Goal: Information Seeking & Learning: Check status

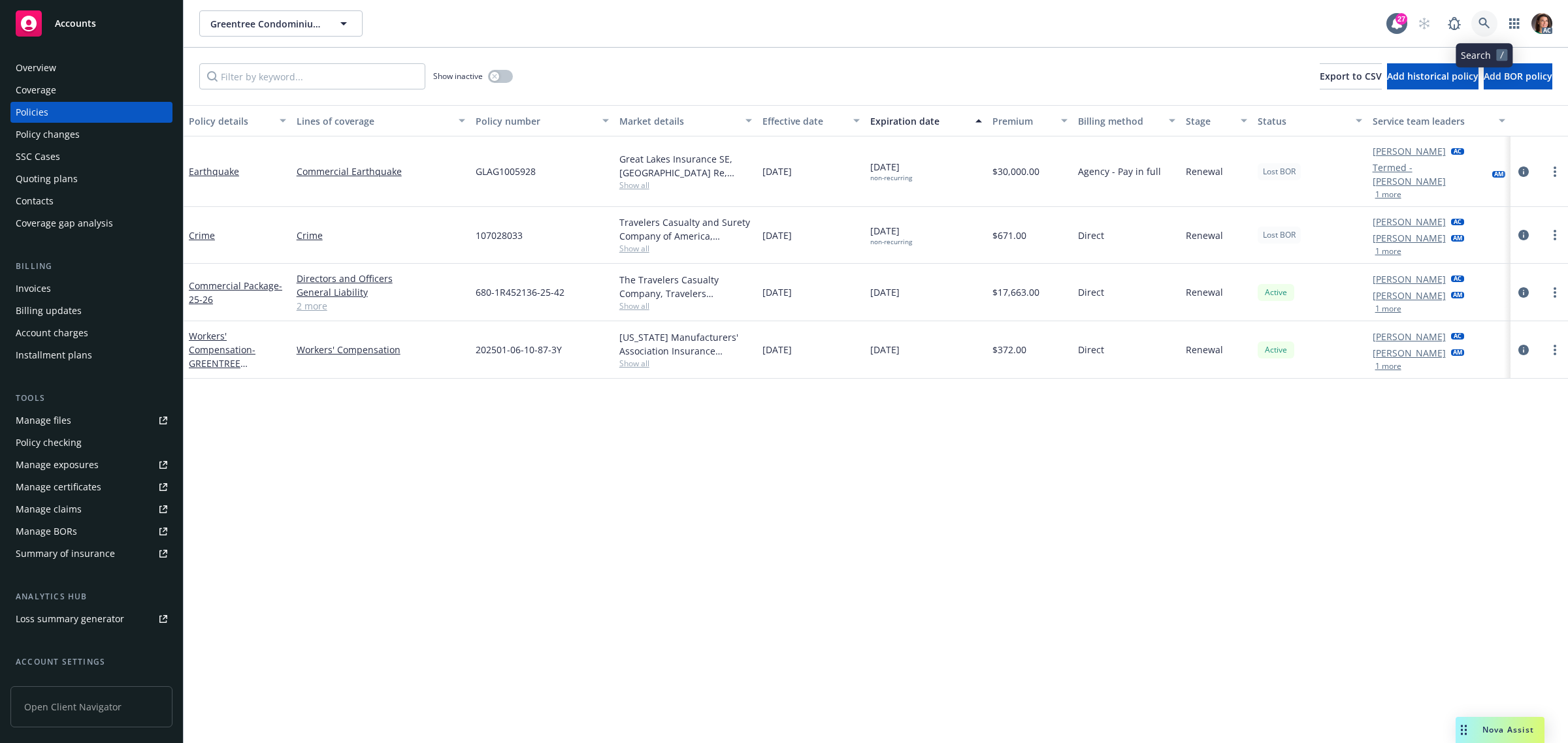
click at [1482, 20] on icon at bounding box center [1485, 23] width 12 height 12
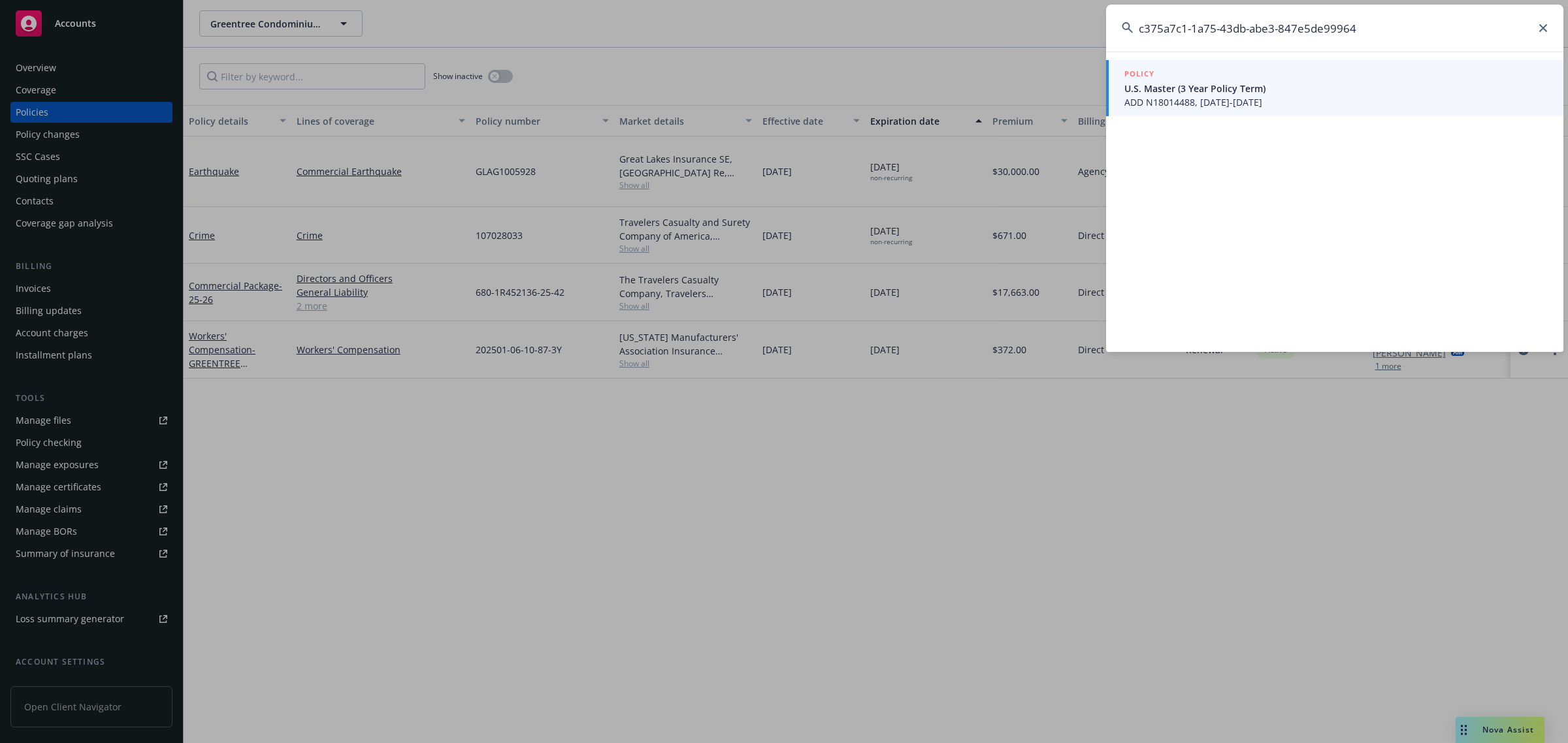
type input "c375a7c1-1a75-43db-abe3-847e5de99964"
drag, startPoint x: 1230, startPoint y: 96, endPoint x: 1106, endPoint y: 135, distance: 130.0
click at [1229, 96] on span "ADD N18014488, [DATE]-[DATE]" at bounding box center [1336, 102] width 424 height 14
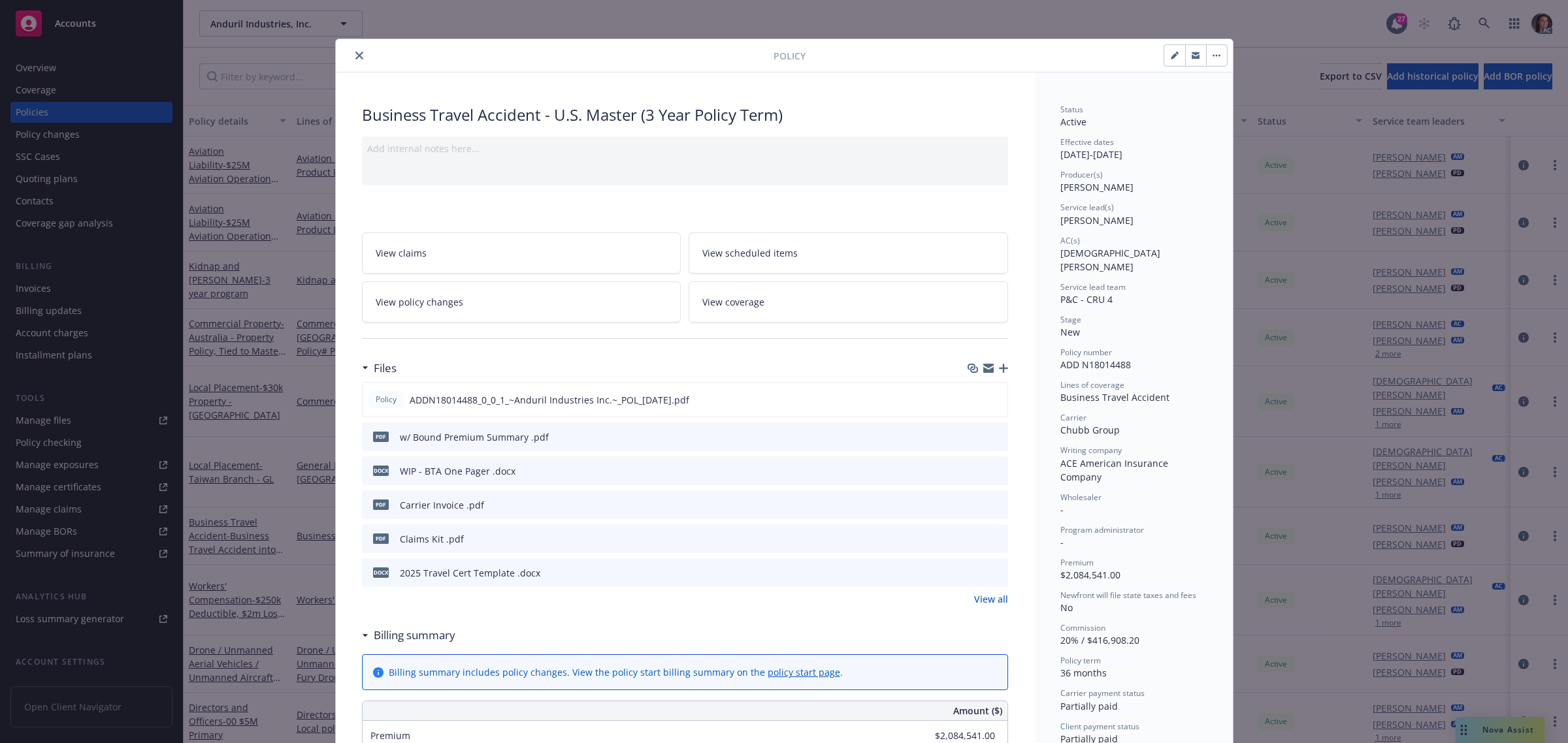
scroll to position [2, 0]
click at [356, 56] on icon "close" at bounding box center [359, 56] width 8 height 8
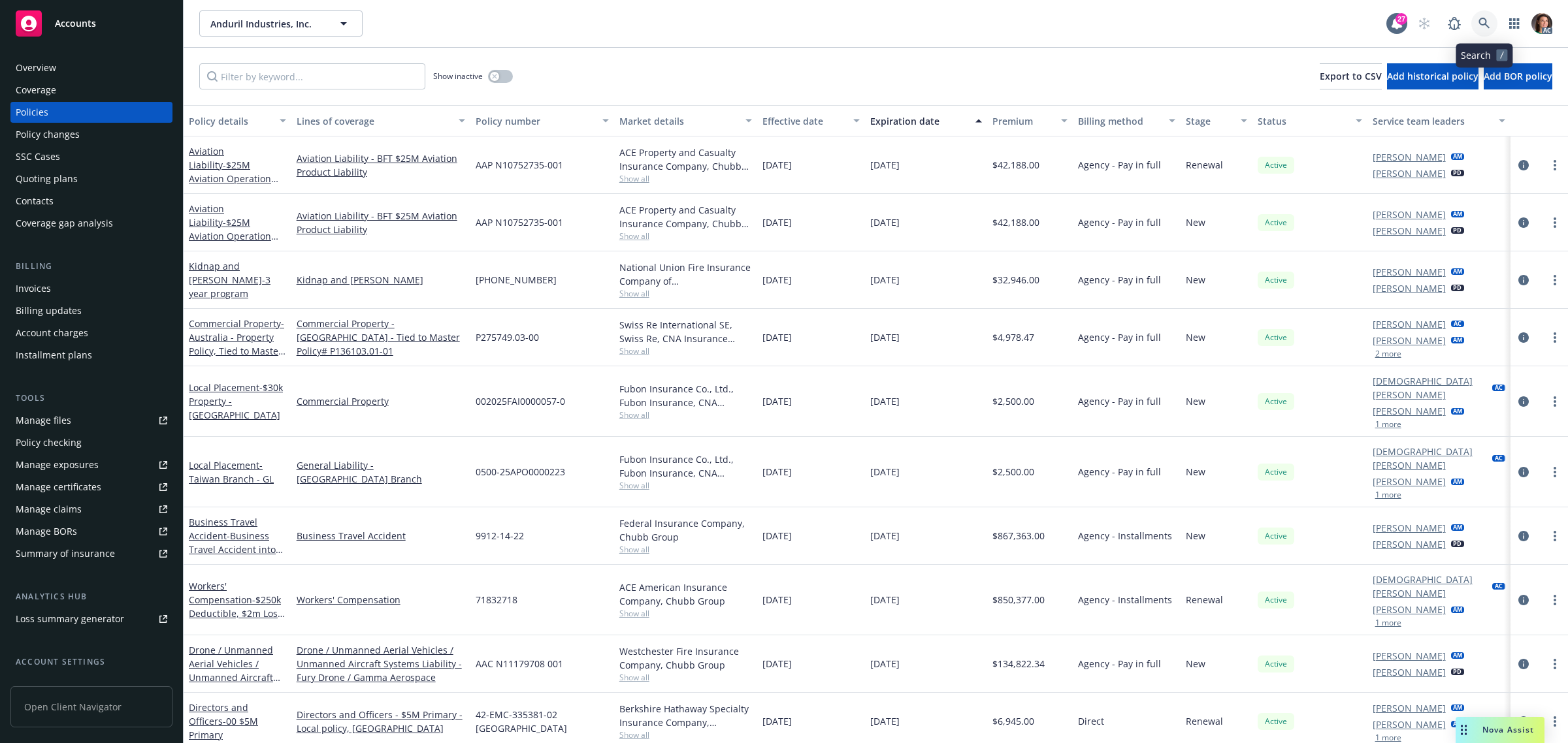
click at [1484, 25] on icon at bounding box center [1485, 23] width 12 height 12
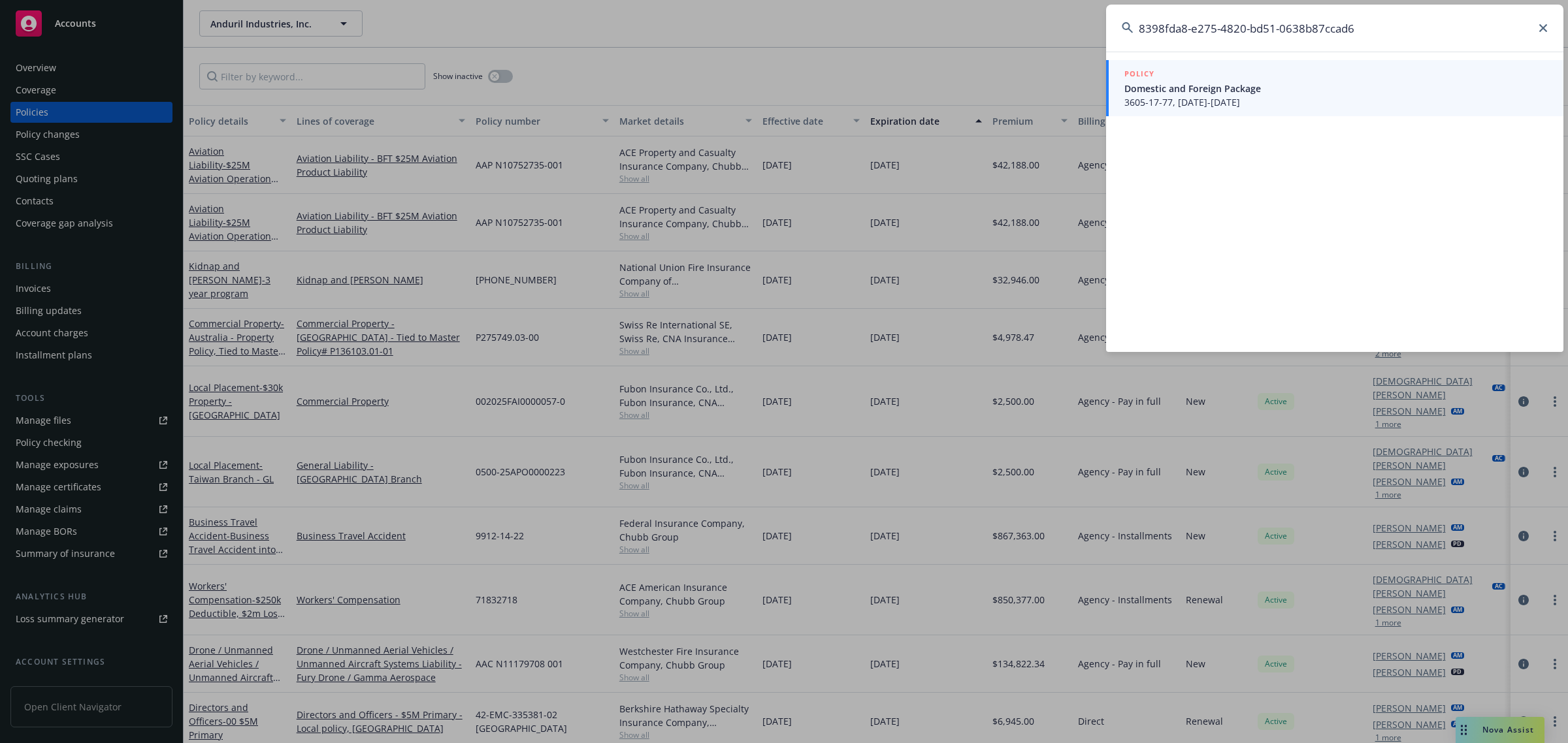
type input "8398fda8-e275-4820-bd51-0638b87ccad6"
click at [1242, 94] on span "Domestic and Foreign Package" at bounding box center [1336, 88] width 424 height 14
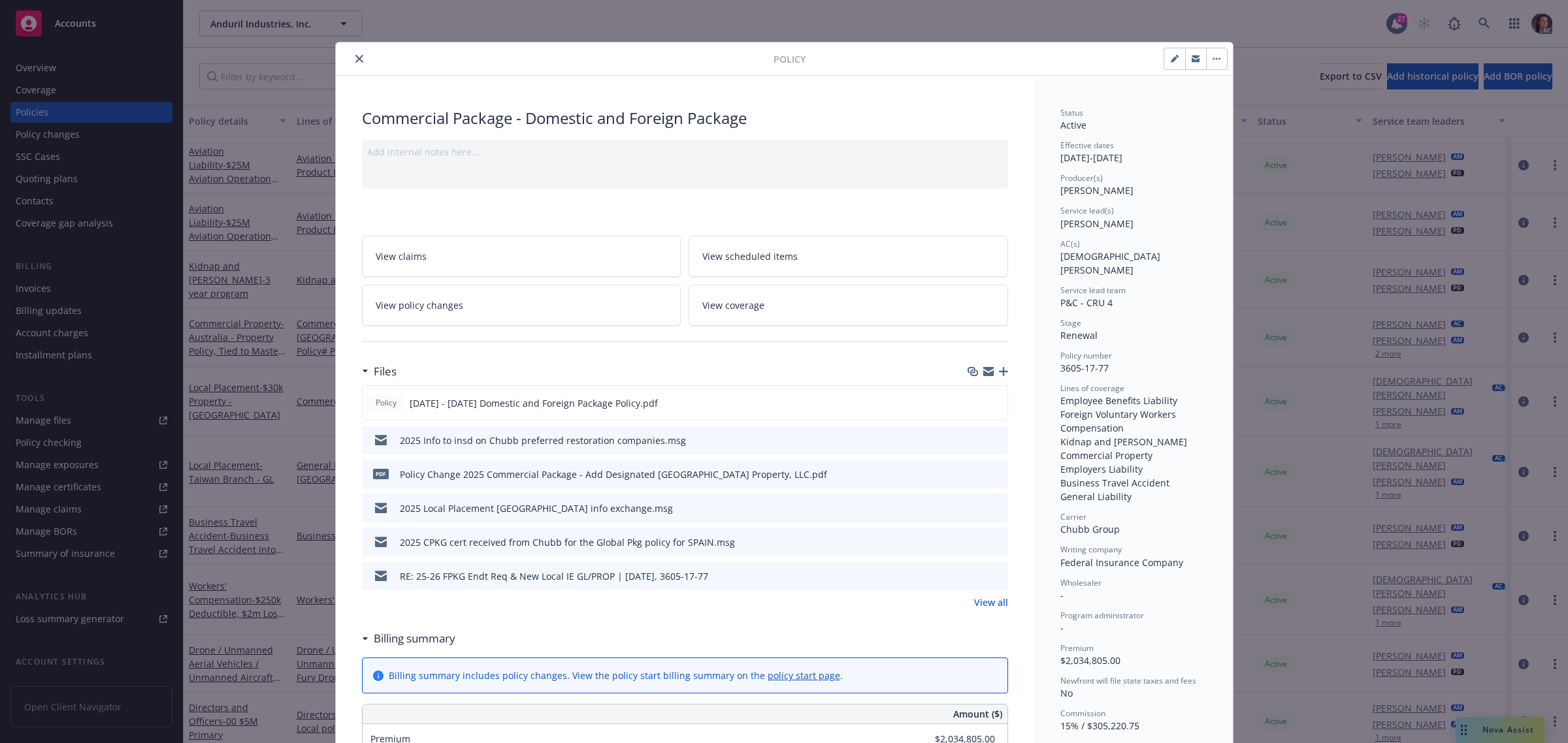
click at [356, 59] on icon "close" at bounding box center [359, 59] width 8 height 8
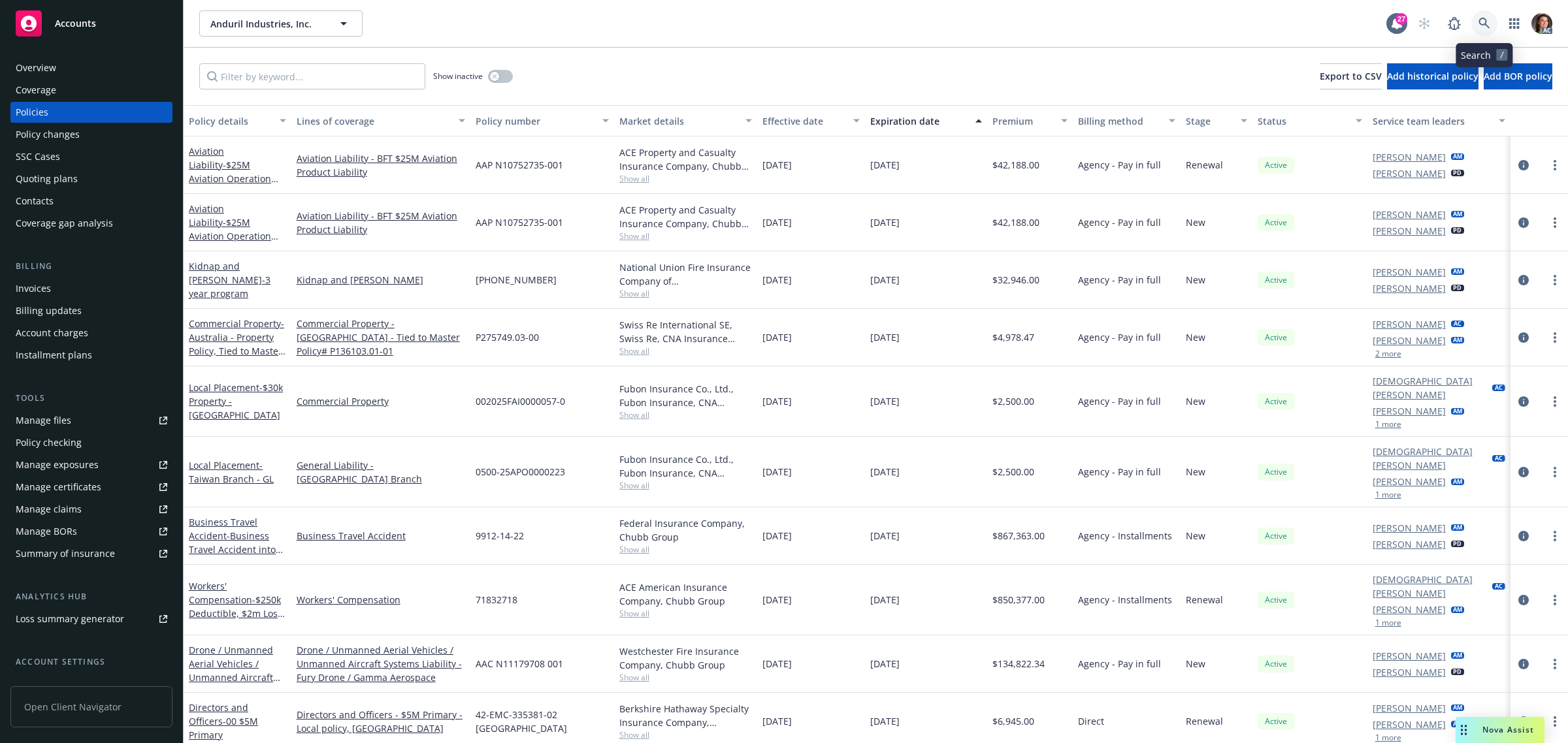
click at [1487, 21] on icon at bounding box center [1484, 23] width 11 height 11
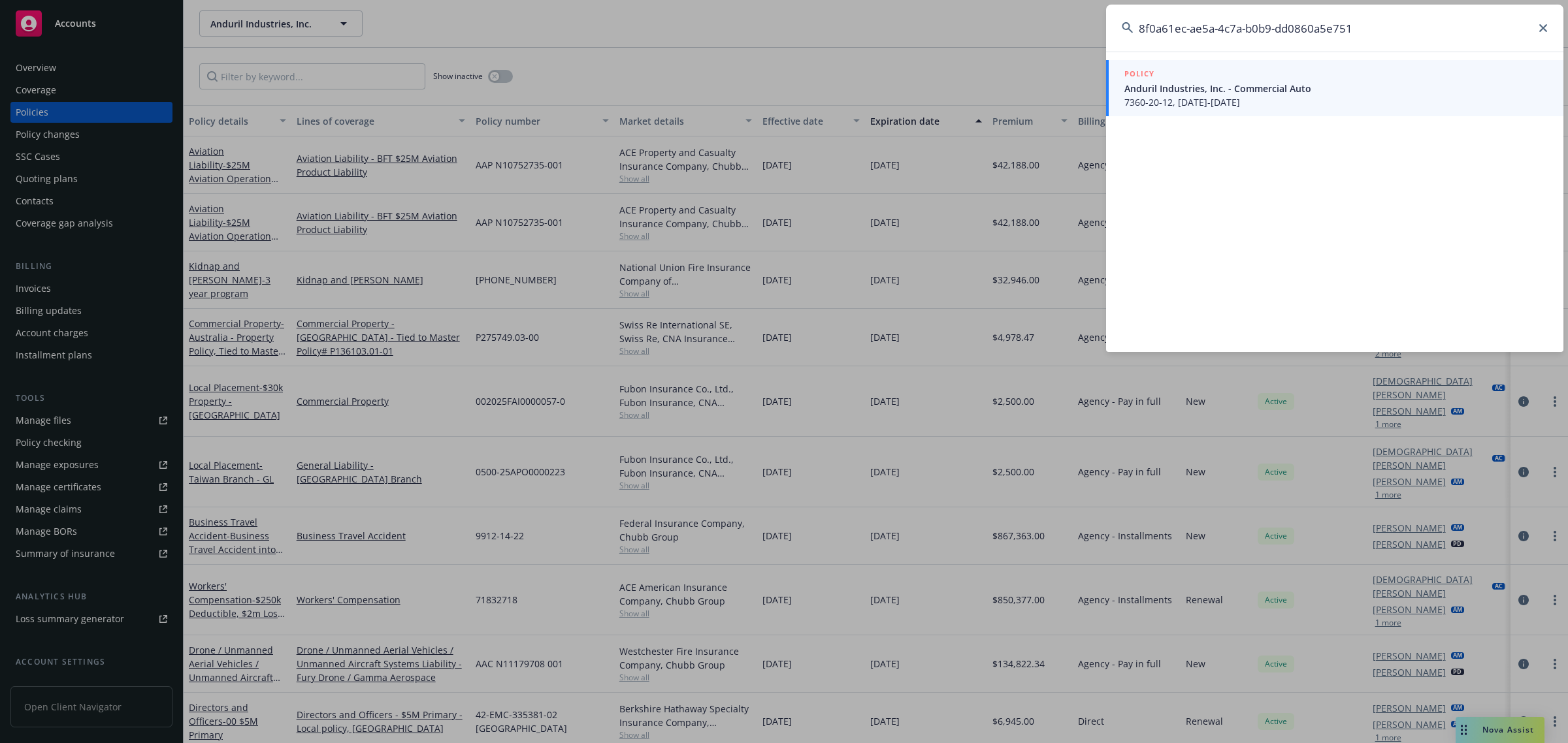
type input "8f0a61ec-ae5a-4c7a-b0b9-dd0860a5e751"
click at [1188, 88] on span "Anduril Industries, Inc. - Commercial Auto" at bounding box center [1336, 88] width 424 height 14
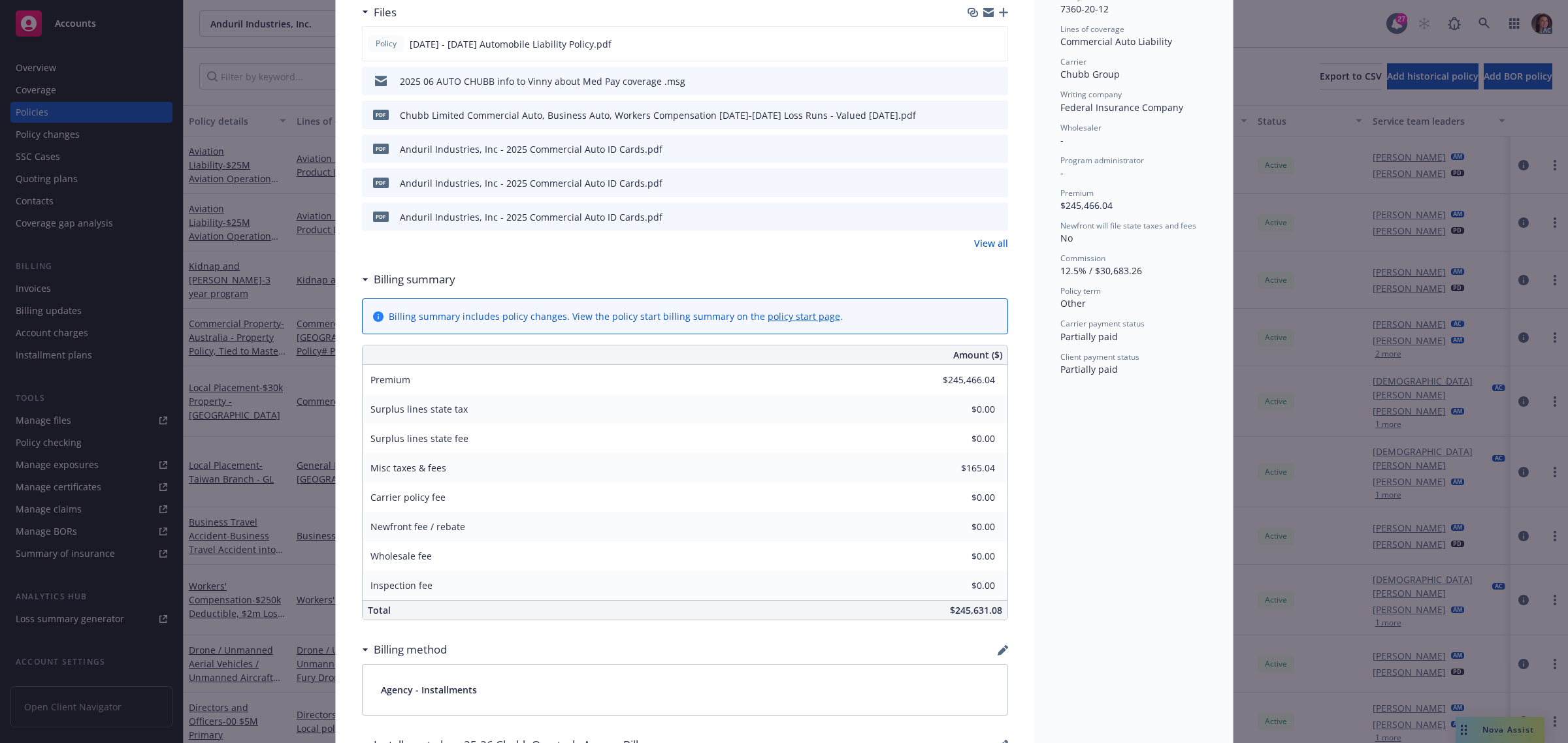
scroll to position [571, 0]
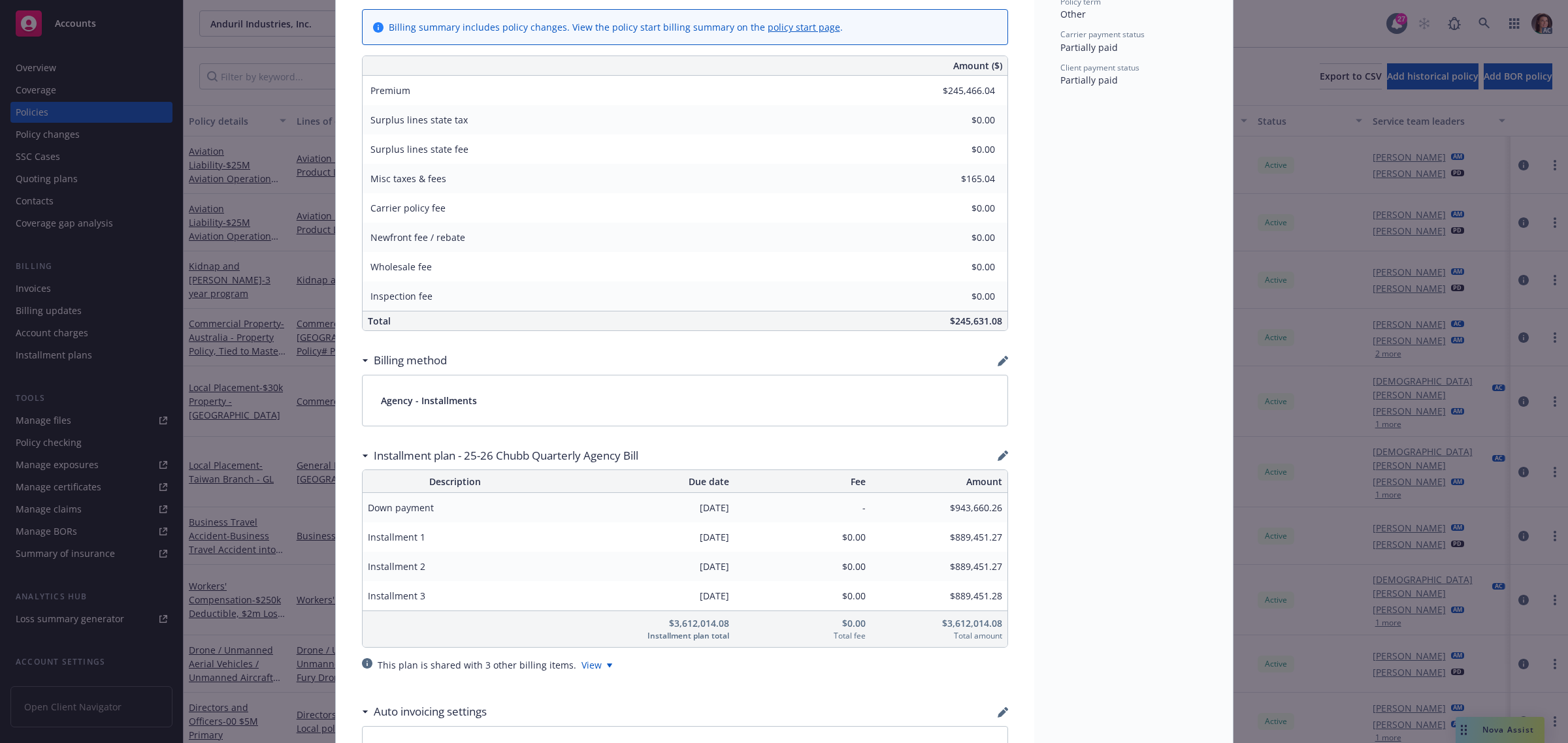
scroll to position [693, 0]
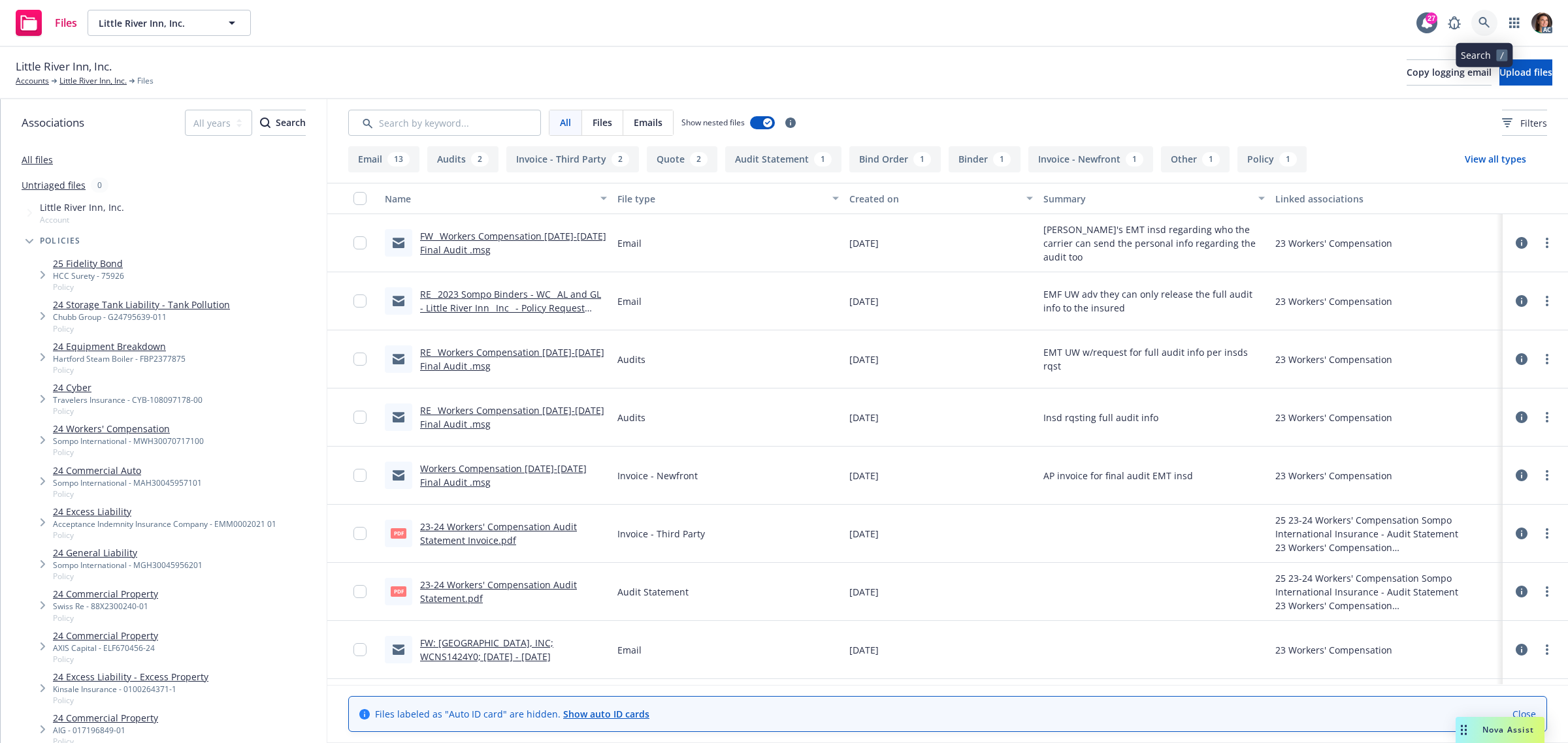
click at [1485, 23] on icon at bounding box center [1484, 22] width 11 height 11
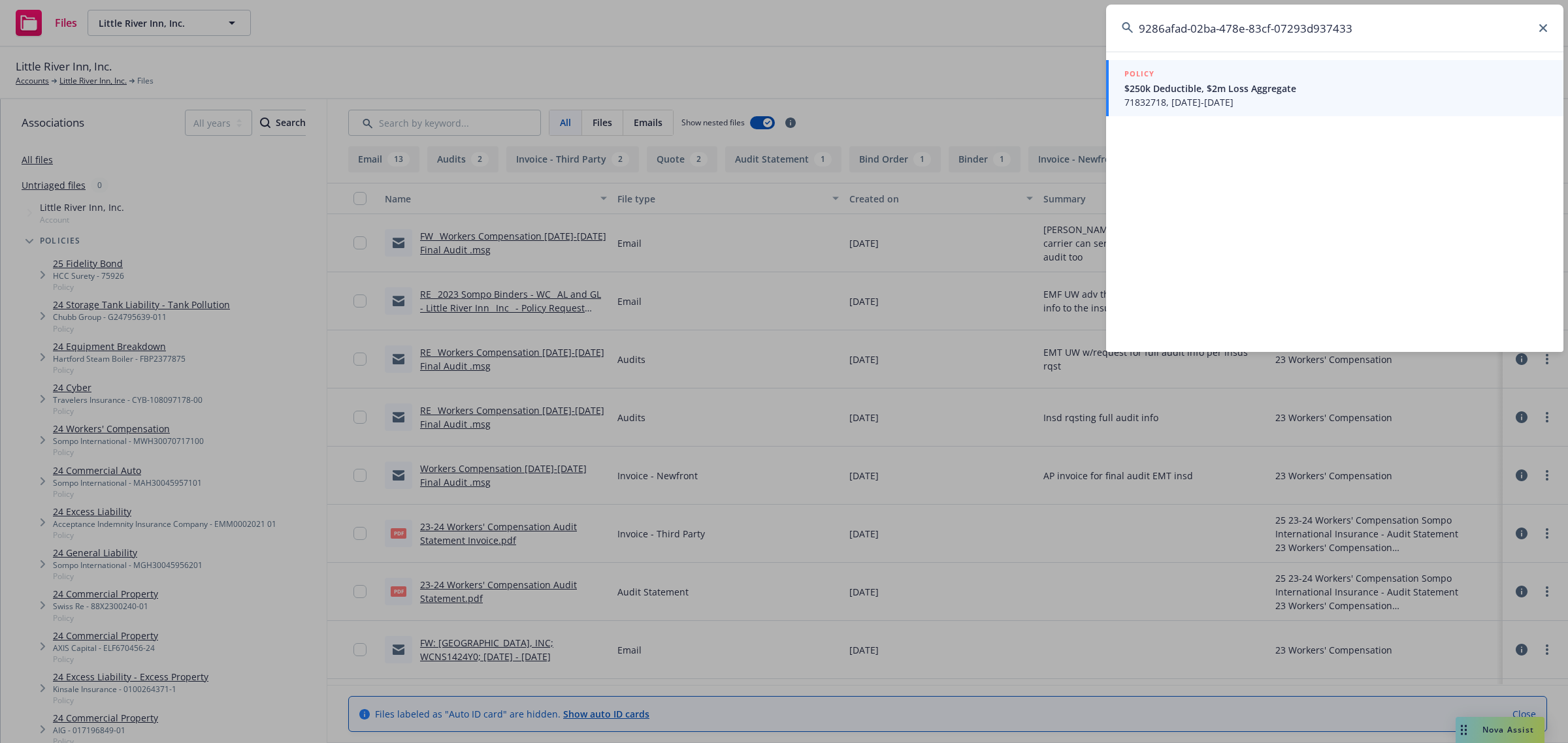
type input "9286afad-02ba-478e-83cf-07293d937433"
click at [1207, 111] on link "POLICY $250k Deductible, $2m Loss Aggregate 71832718, 06/05/2025-06/05/2026" at bounding box center [1335, 88] width 457 height 56
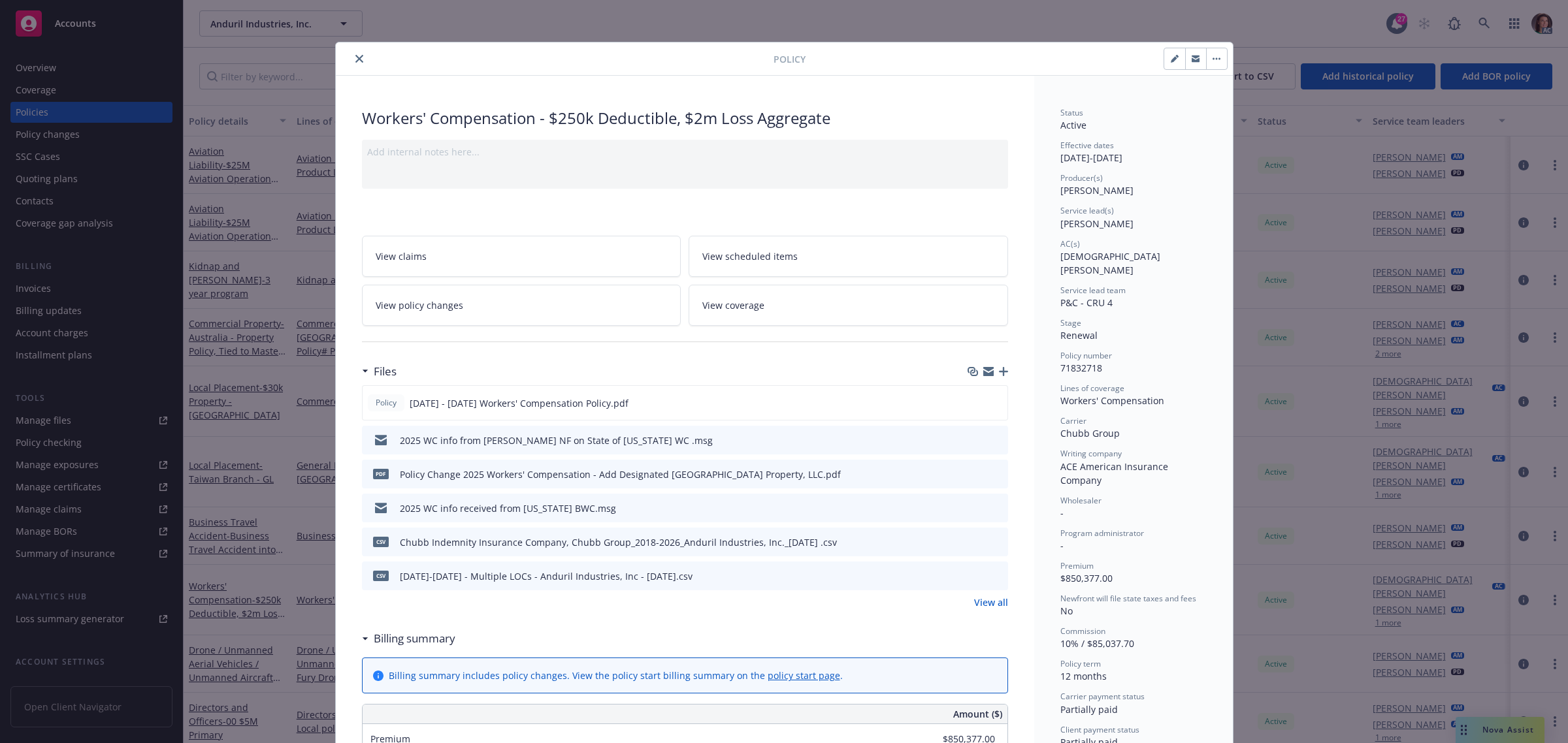
drag, startPoint x: 350, startPoint y: 57, endPoint x: 389, endPoint y: 63, distance: 39.5
click at [356, 57] on icon "close" at bounding box center [359, 59] width 8 height 8
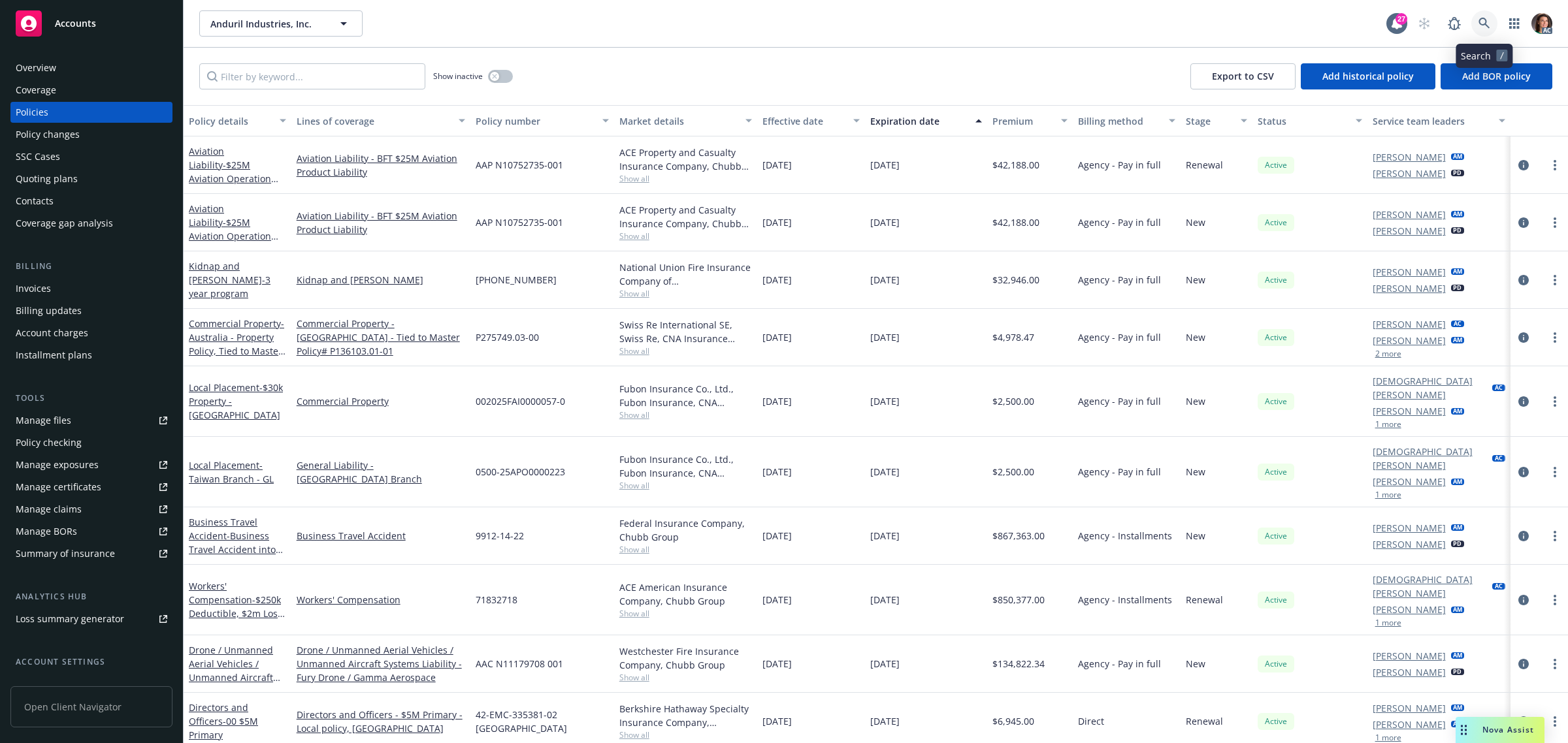
click at [1482, 23] on icon at bounding box center [1485, 23] width 12 height 12
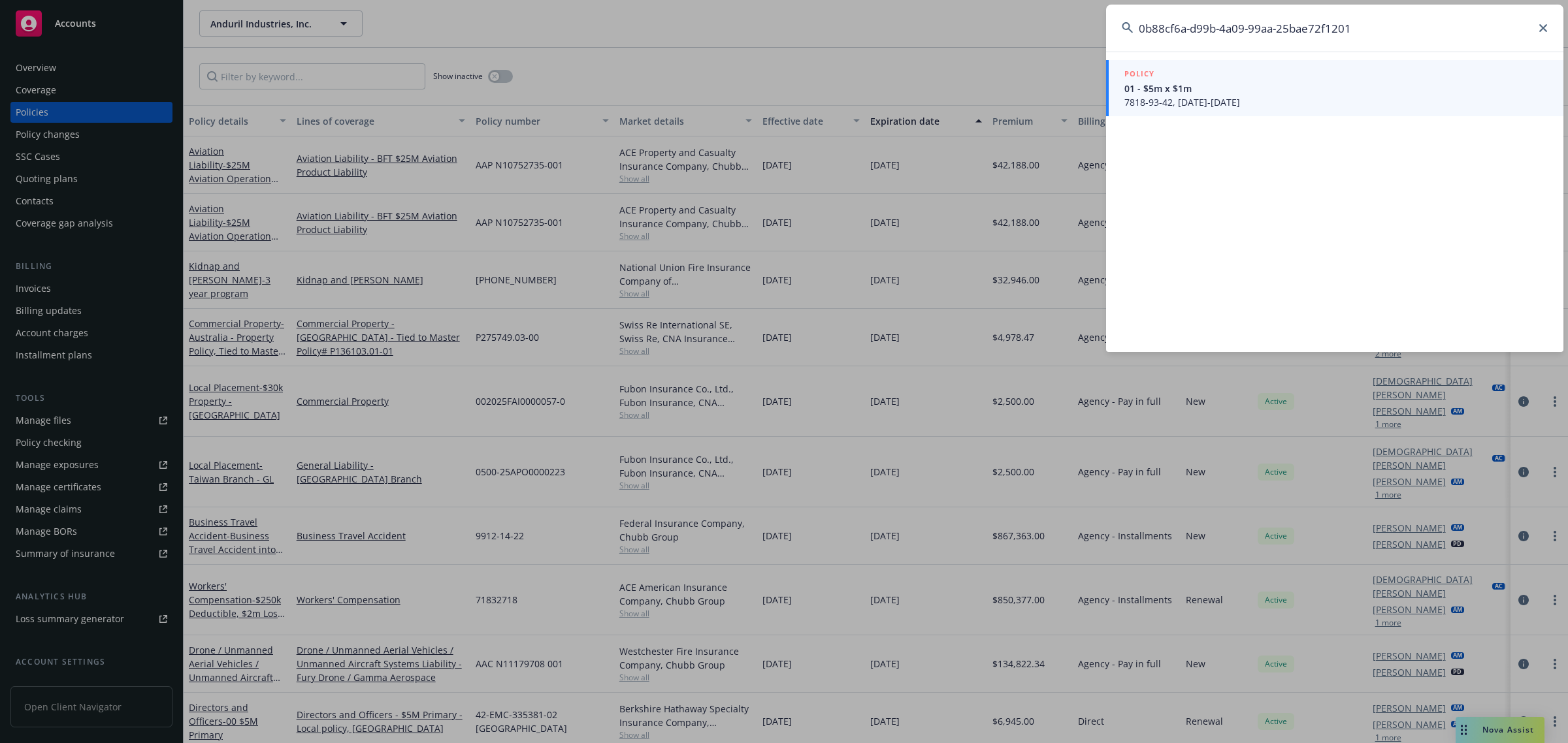
type input "0b88cf6a-d99b-4a09-99aa-25bae72f1201"
click at [1201, 102] on span "7818-93-42, 06/05/2025-06/30/2026" at bounding box center [1336, 102] width 424 height 14
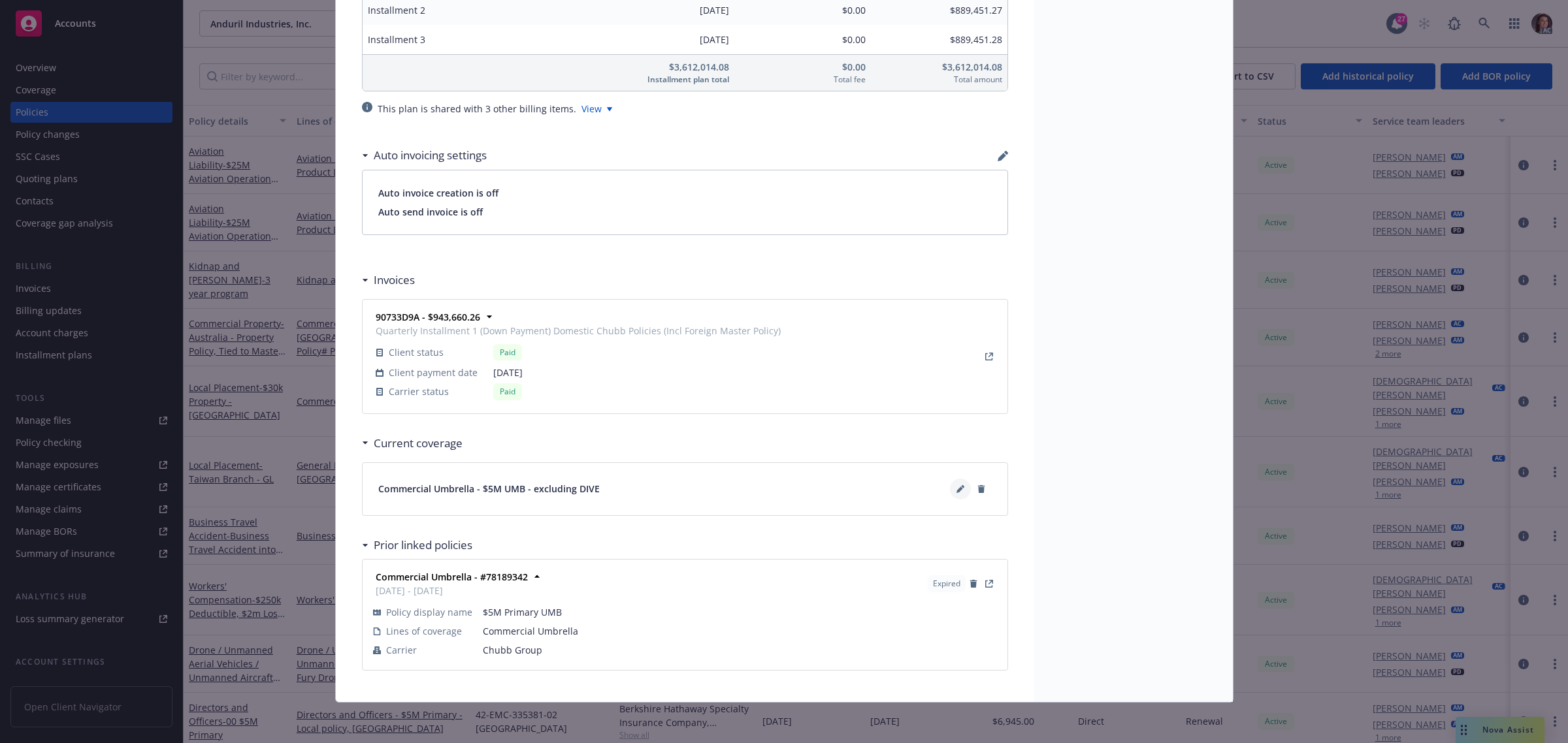
scroll to position [1176, 0]
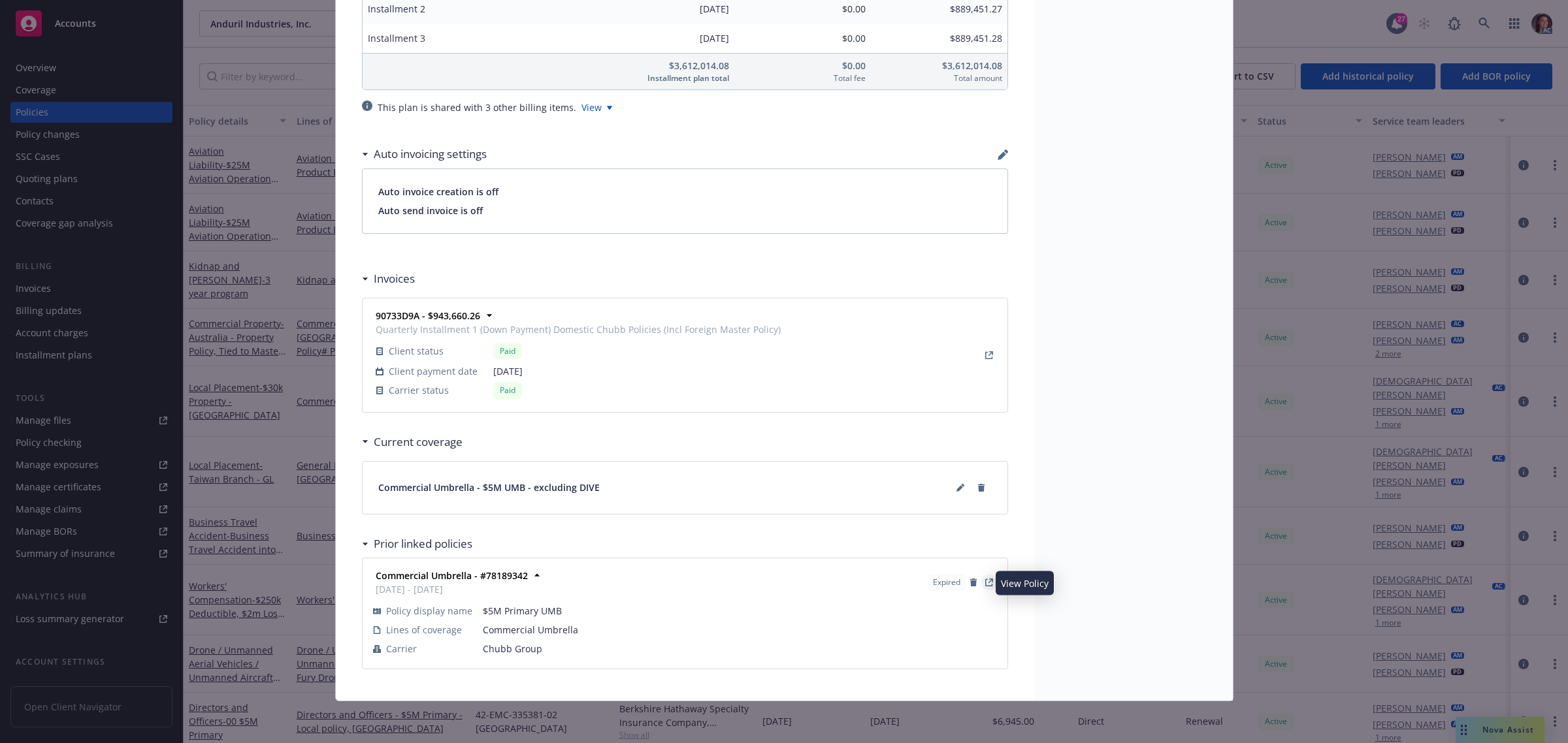
click at [988, 583] on icon "View Policy" at bounding box center [990, 581] width 4 height 4
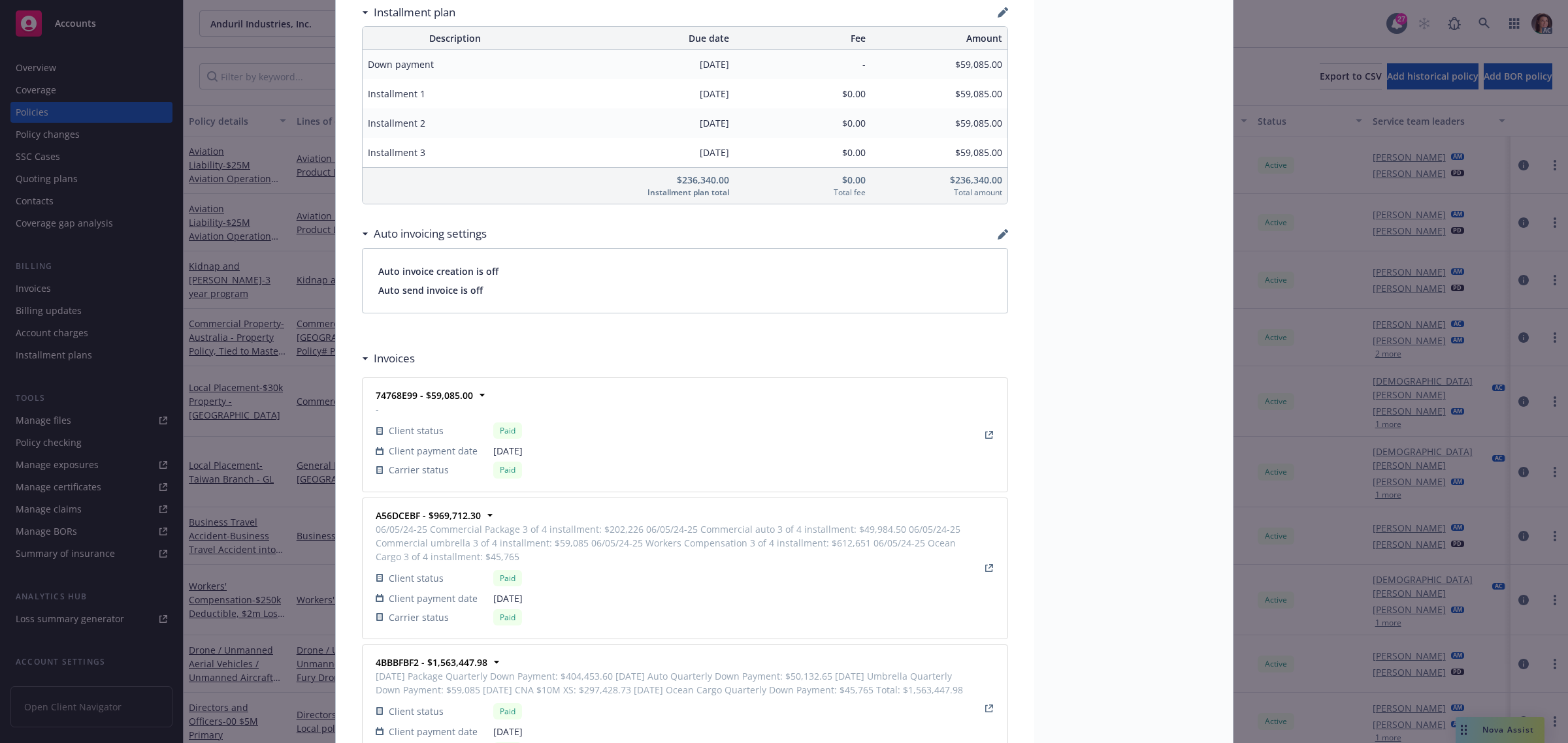
scroll to position [1108, 0]
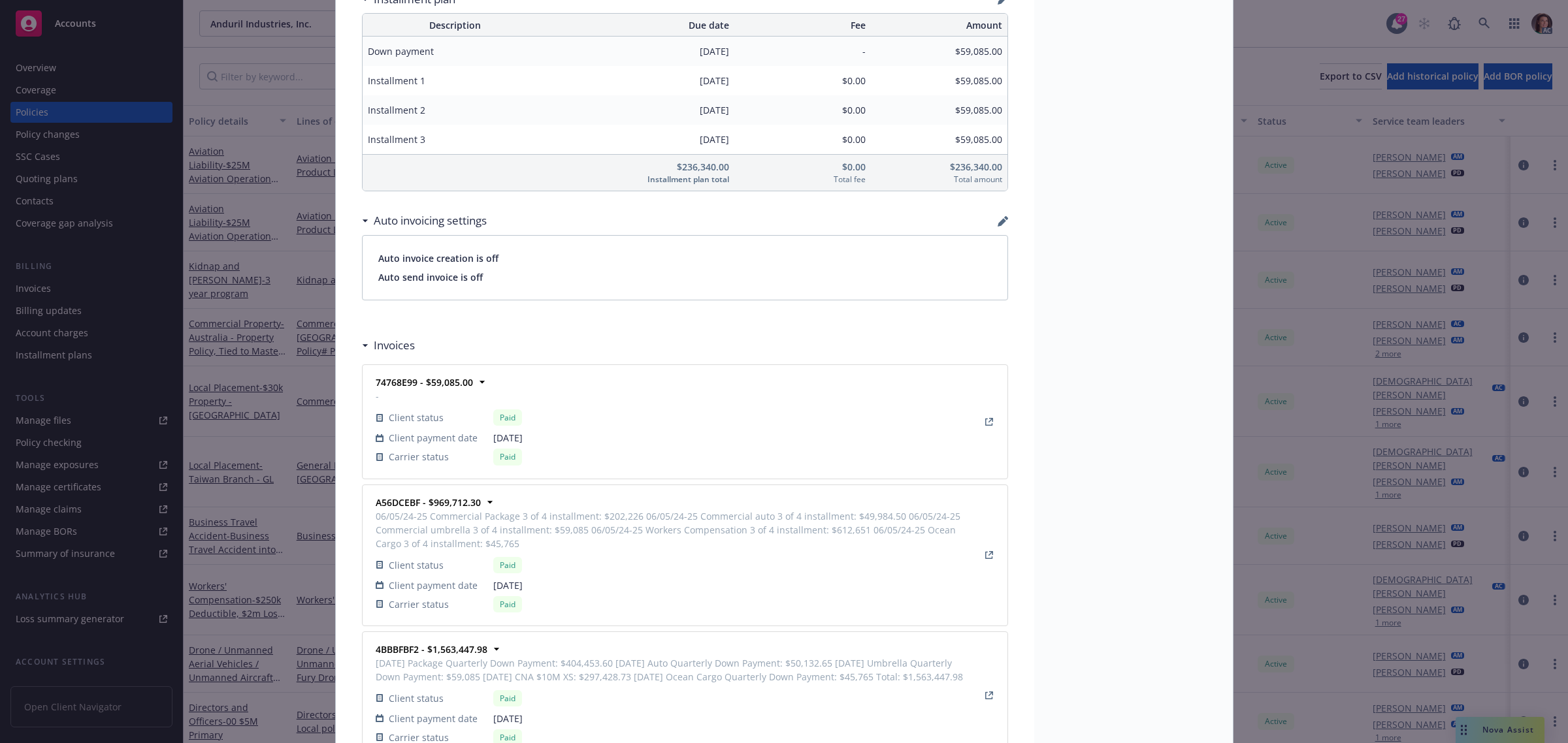
click at [1133, 137] on div "Status Renewed Effective dates 06/05/2024 - 06/05/2025 Producer(s) Adam Johnson…" at bounding box center [1133, 159] width 198 height 2383
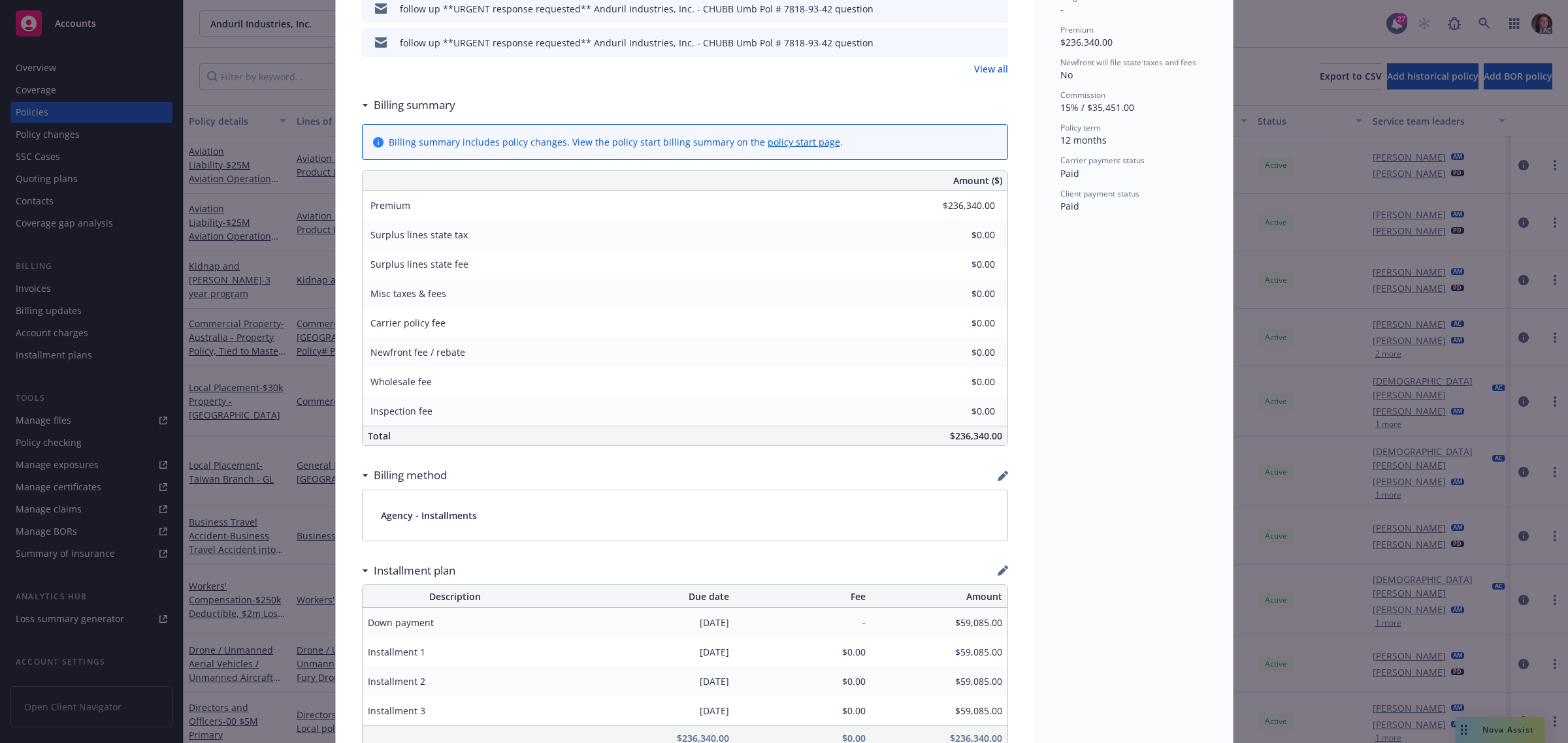
click at [1488, 18] on div "Policy Commercial Umbrella - $5M Primary UMB 03/13/2025 Galib Sheik: Case# 0150…" at bounding box center [784, 372] width 1568 height 743
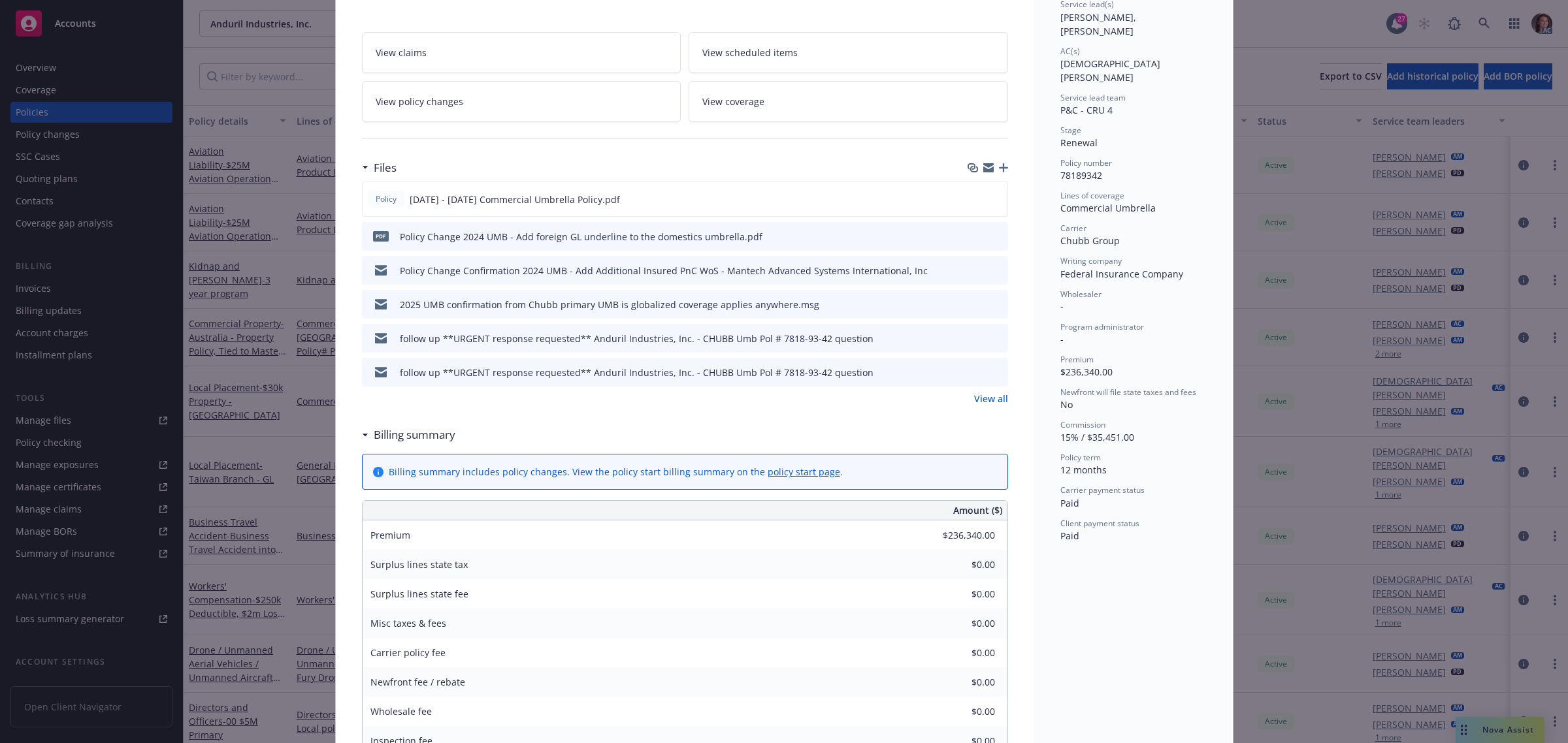
scroll to position [0, 0]
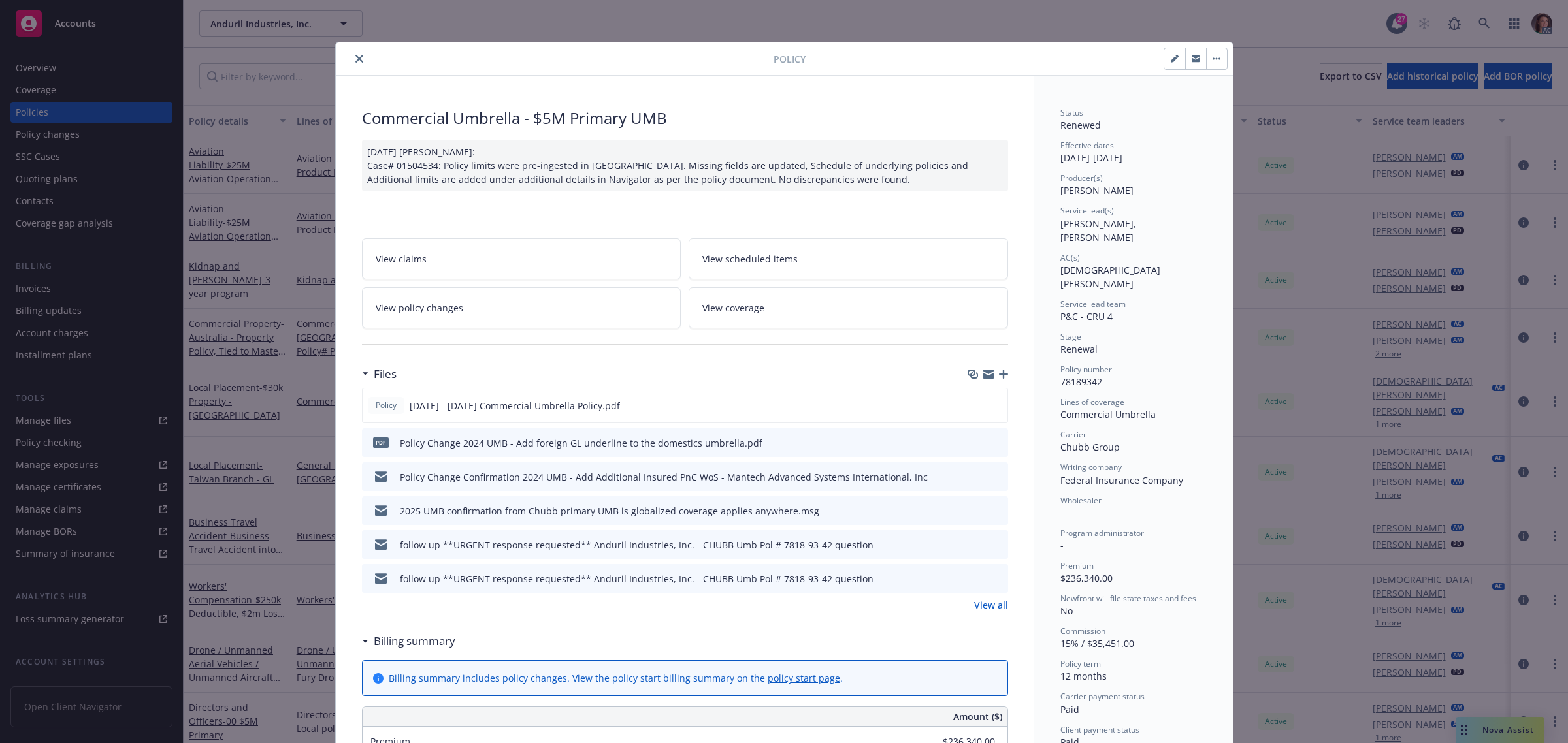
click at [343, 53] on div at bounding box center [557, 59] width 432 height 15
click at [358, 60] on button "close" at bounding box center [359, 59] width 15 height 15
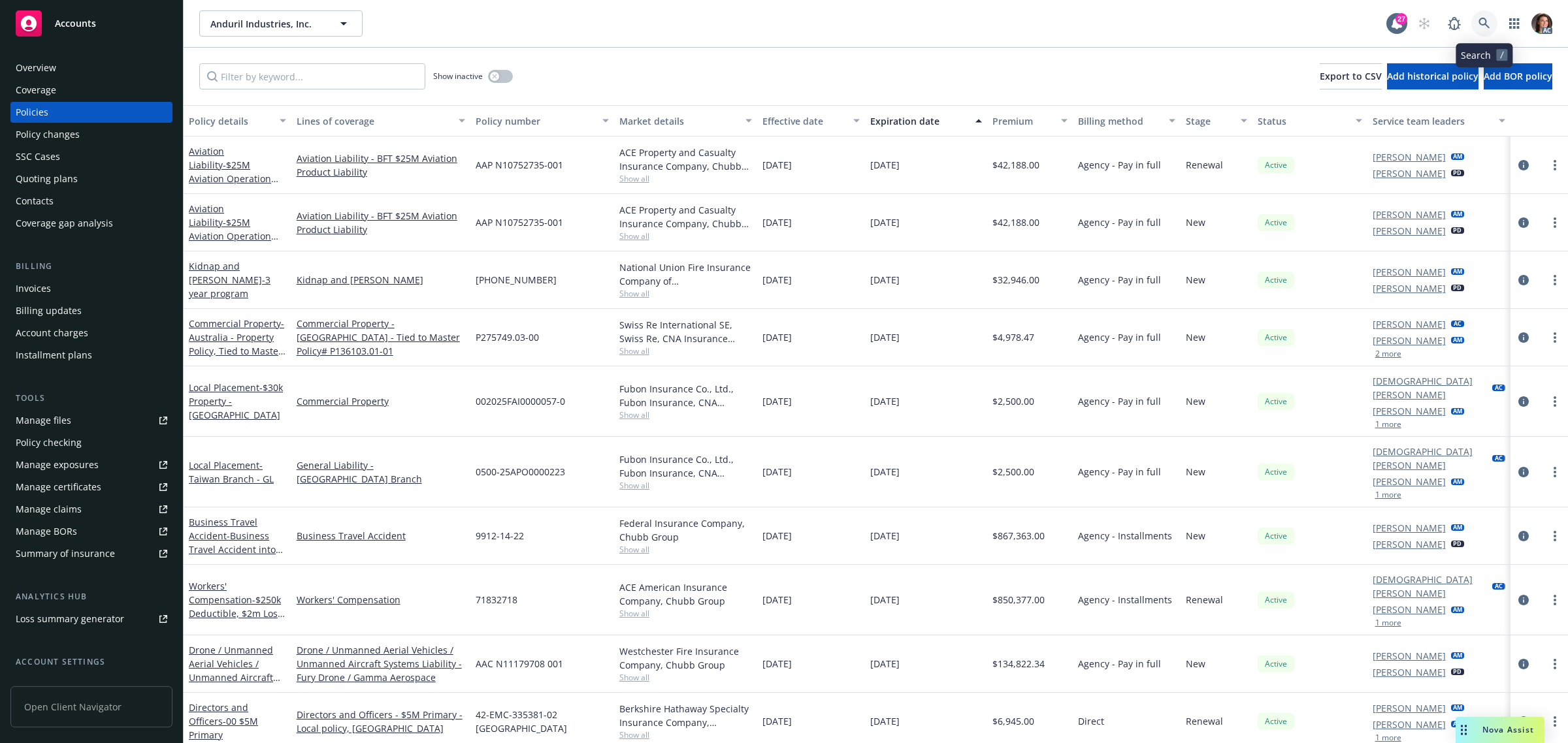
click at [1481, 23] on icon at bounding box center [1485, 23] width 12 height 12
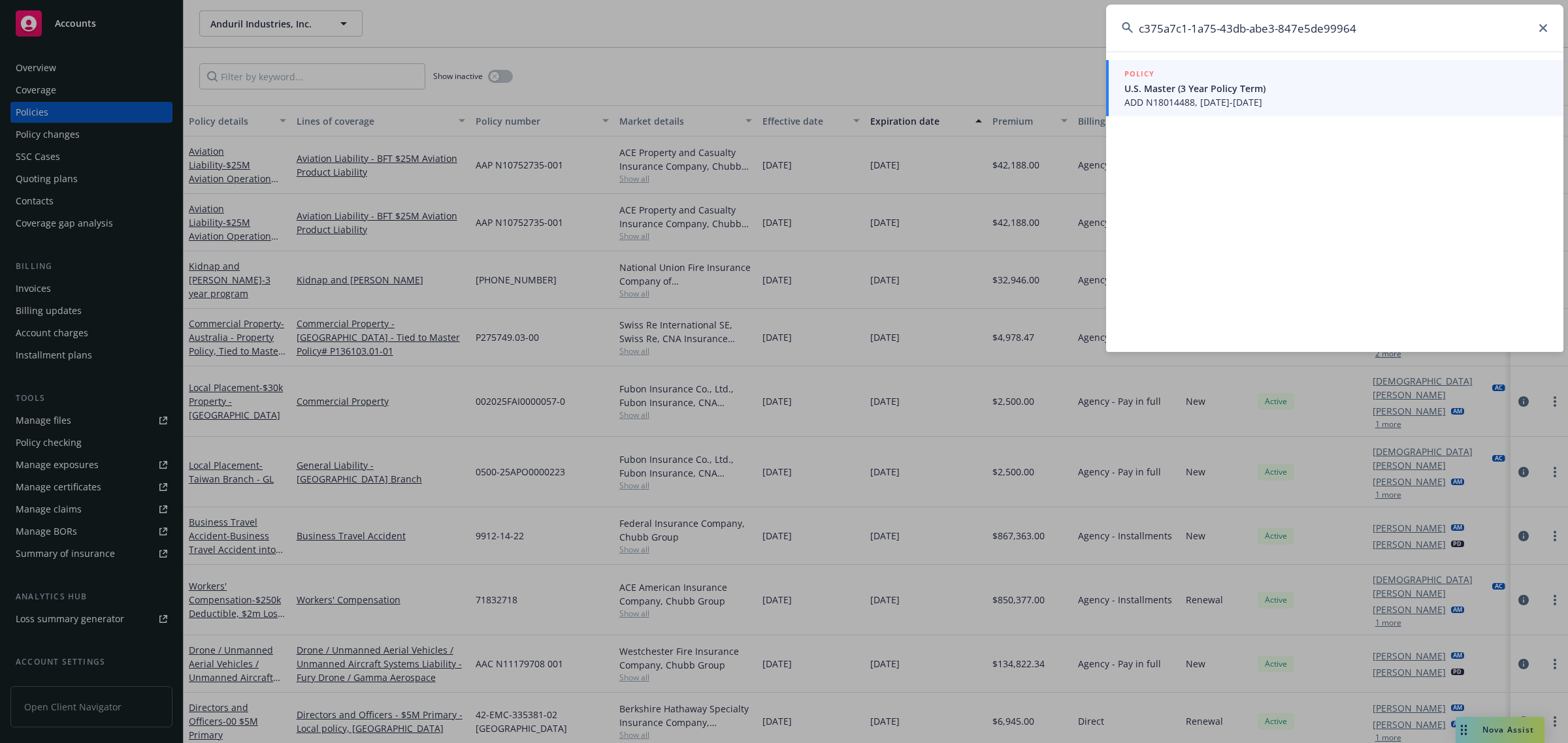
type input "c375a7c1-1a75-43db-abe3-847e5de99964"
drag, startPoint x: 1158, startPoint y: 88, endPoint x: 1128, endPoint y: 94, distance: 30.6
click at [1158, 88] on span "U.S. Master (3 Year Policy Term)" at bounding box center [1336, 88] width 424 height 14
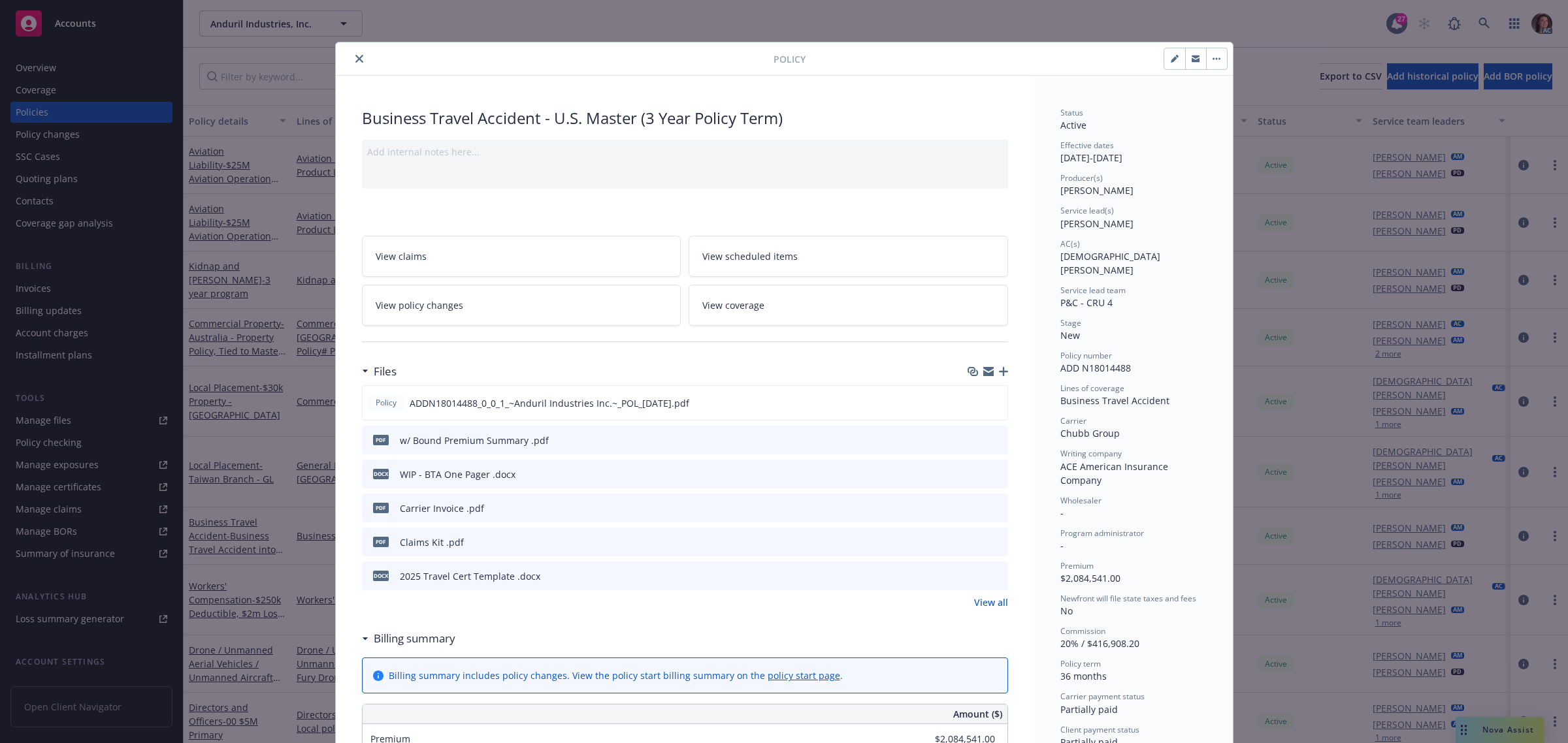
click at [351, 59] on button "close" at bounding box center [359, 59] width 15 height 15
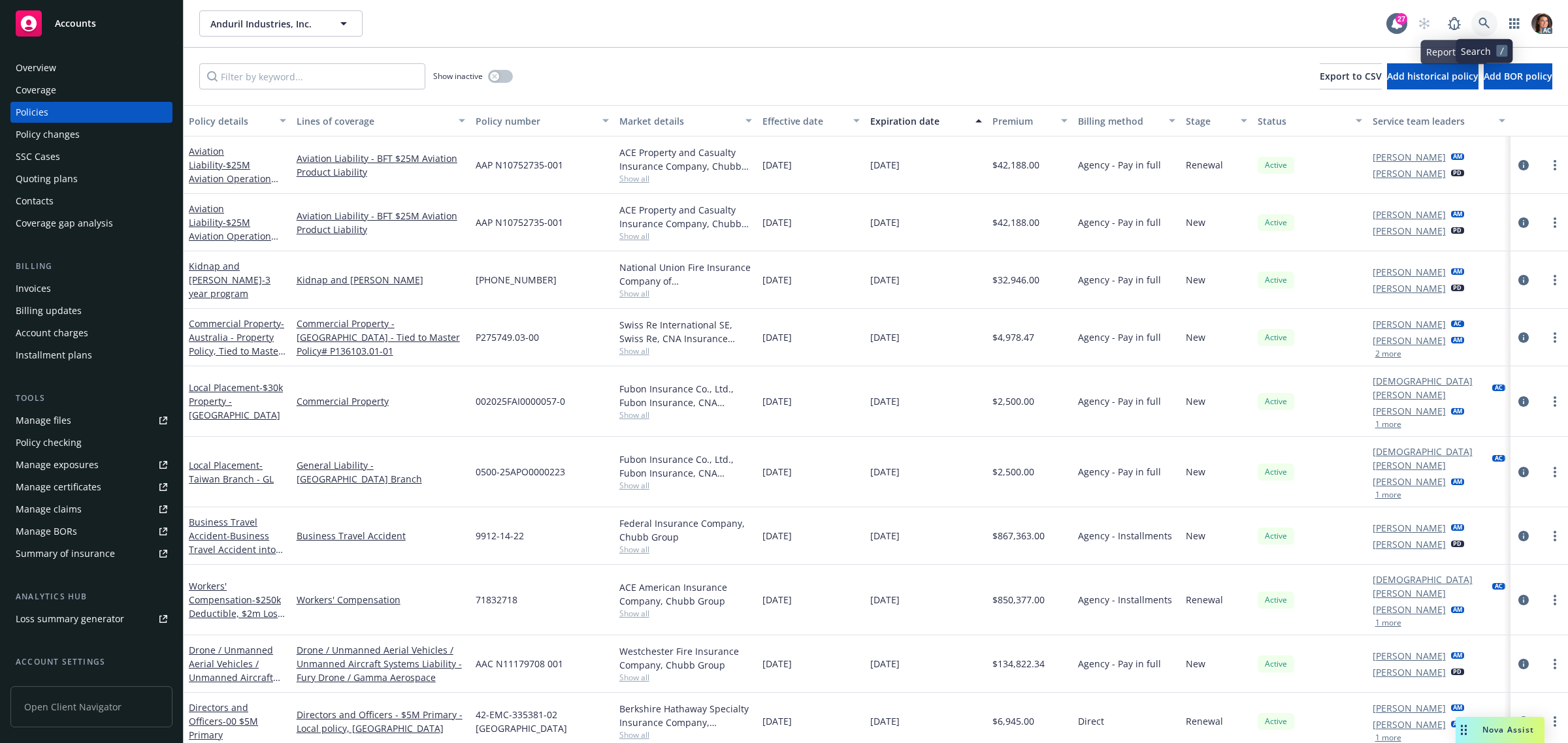
click at [1484, 13] on link at bounding box center [1485, 23] width 26 height 26
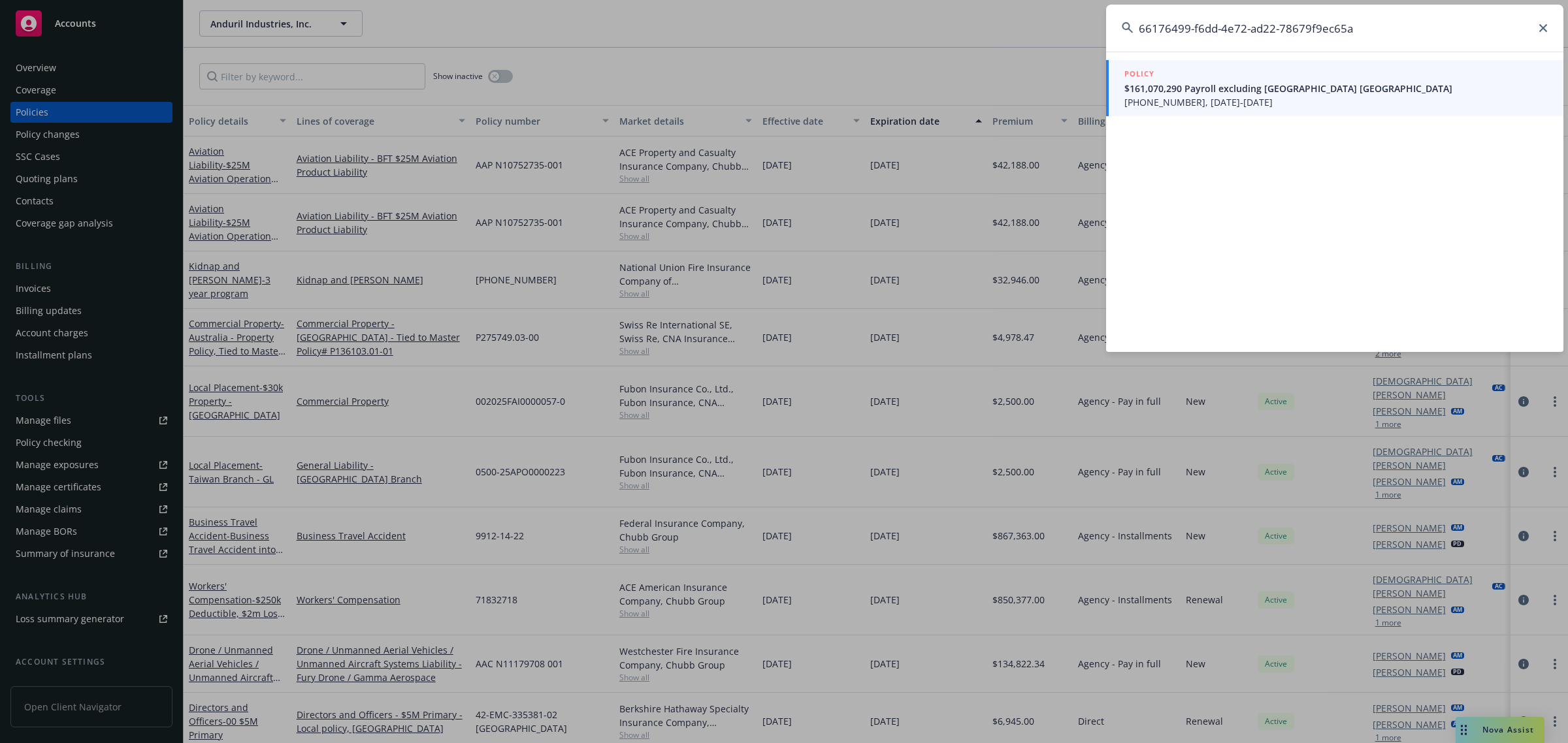
type input "66176499-f6dd-4e72-ad22-78679f9ec65a"
click at [1207, 105] on span "(24) 7183-27-18, 06/05/2023-06/05/2024" at bounding box center [1336, 102] width 424 height 14
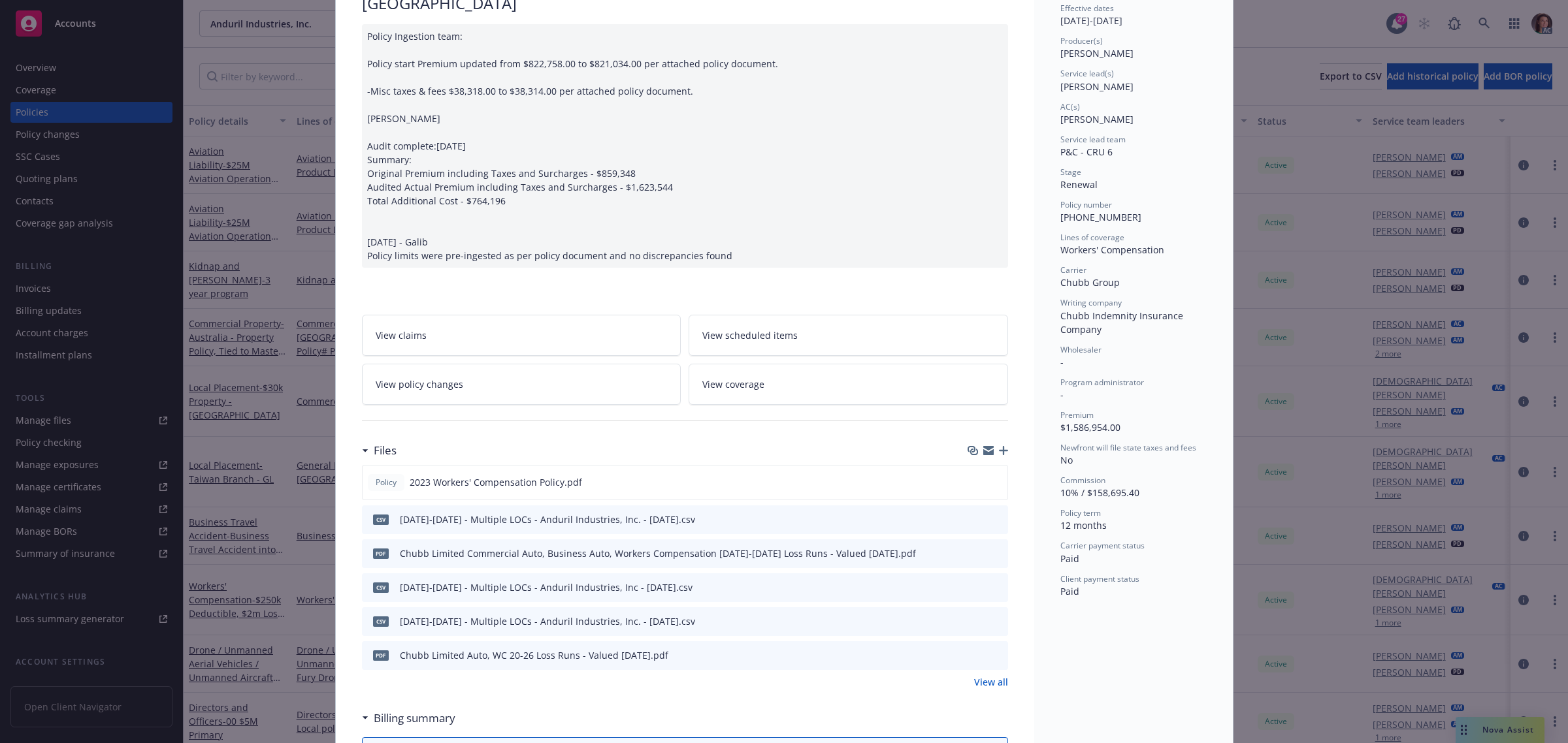
scroll to position [136, 0]
click at [549, 369] on link "View policy changes" at bounding box center [522, 385] width 320 height 41
